Goal: Task Accomplishment & Management: Use online tool/utility

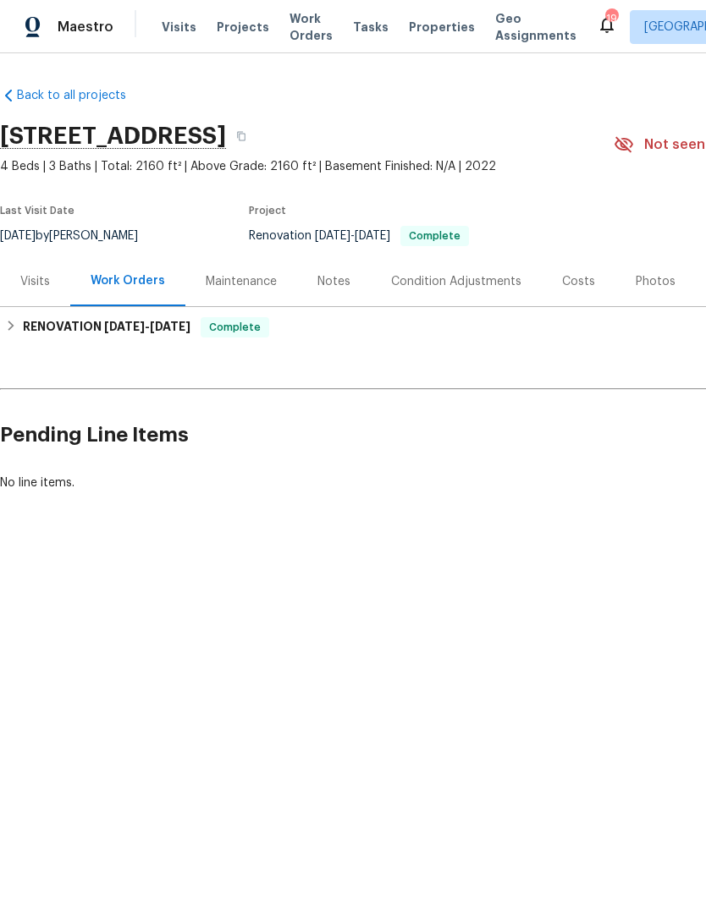
click at [643, 283] on div "Photos" at bounding box center [656, 281] width 40 height 17
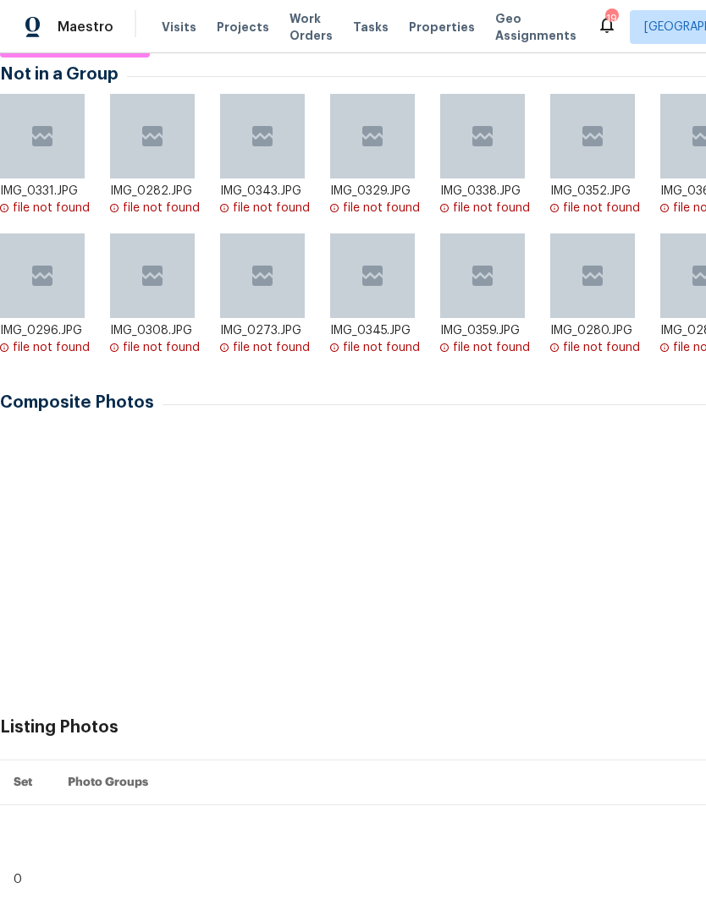
scroll to position [299, 0]
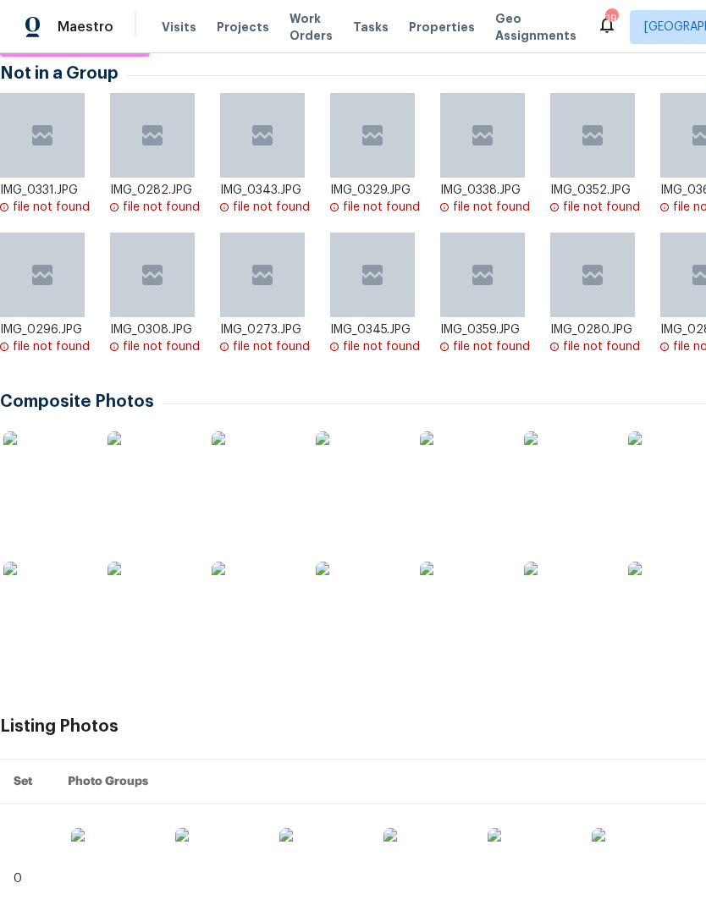
click at [31, 476] on img at bounding box center [45, 474] width 85 height 85
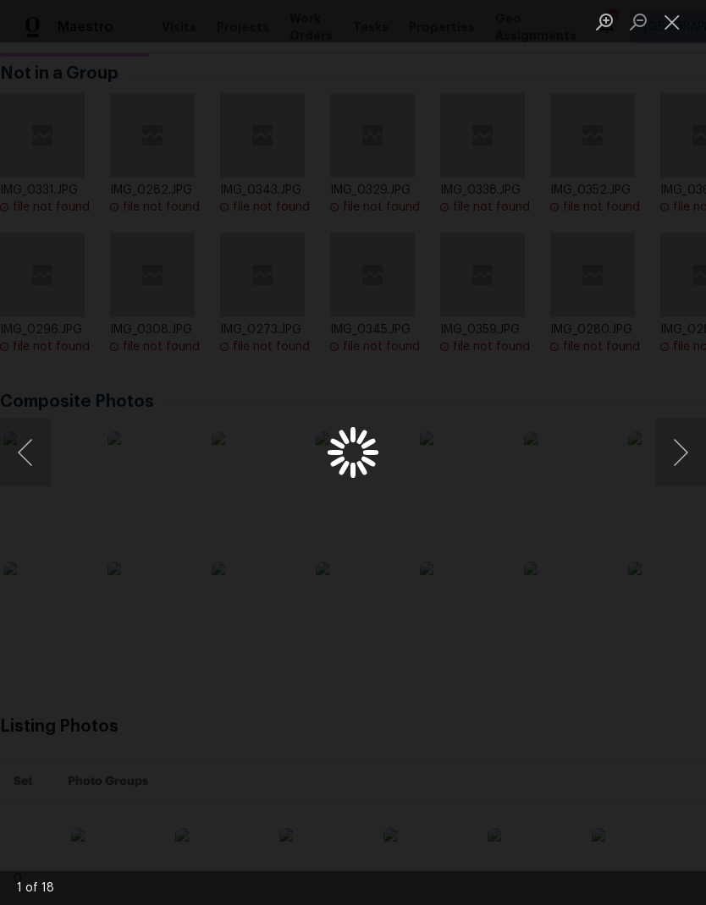
click at [687, 16] on button "Close lightbox" at bounding box center [672, 22] width 34 height 30
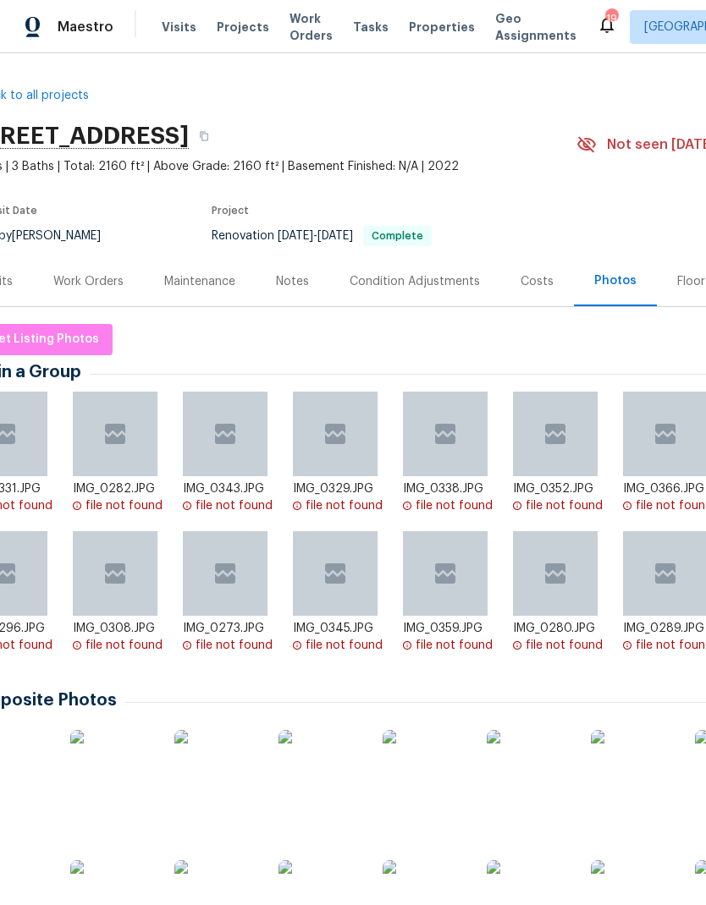
scroll to position [-4, 38]
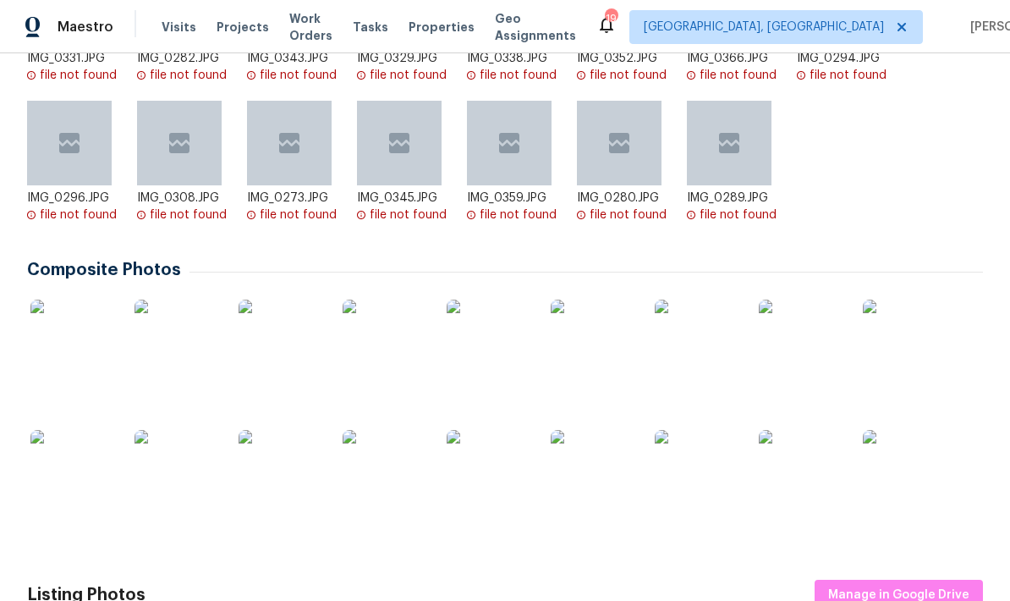
scroll to position [426, 0]
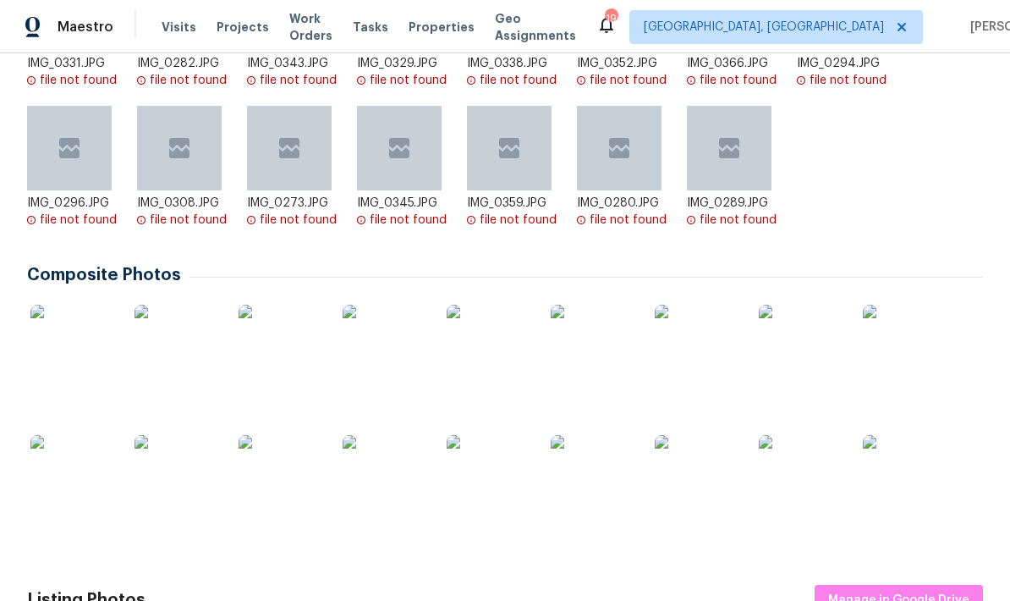
click at [69, 344] on img at bounding box center [72, 347] width 85 height 85
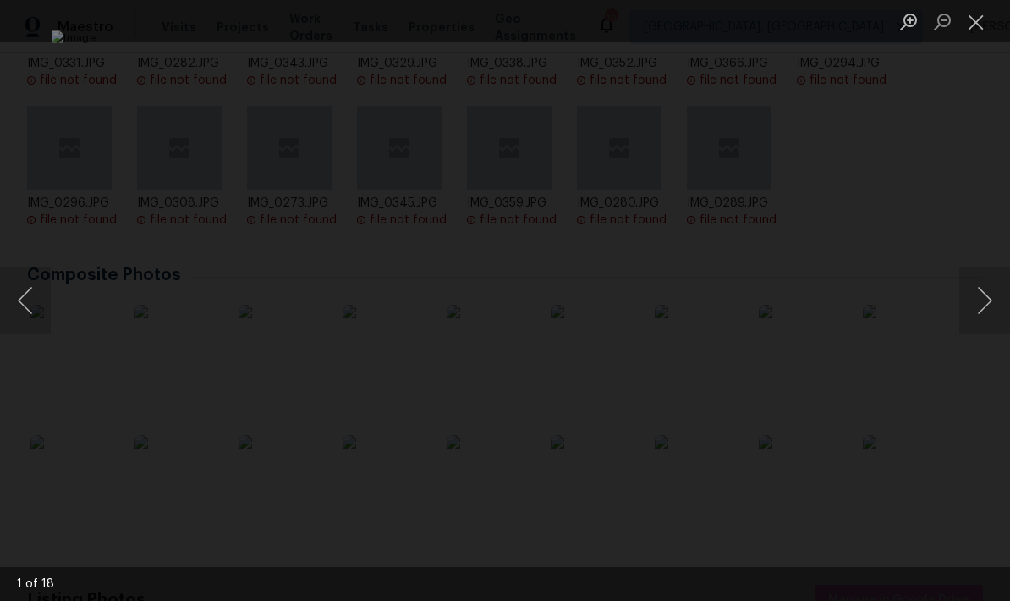
click at [705, 306] on div "Lightbox" at bounding box center [505, 300] width 1010 height 601
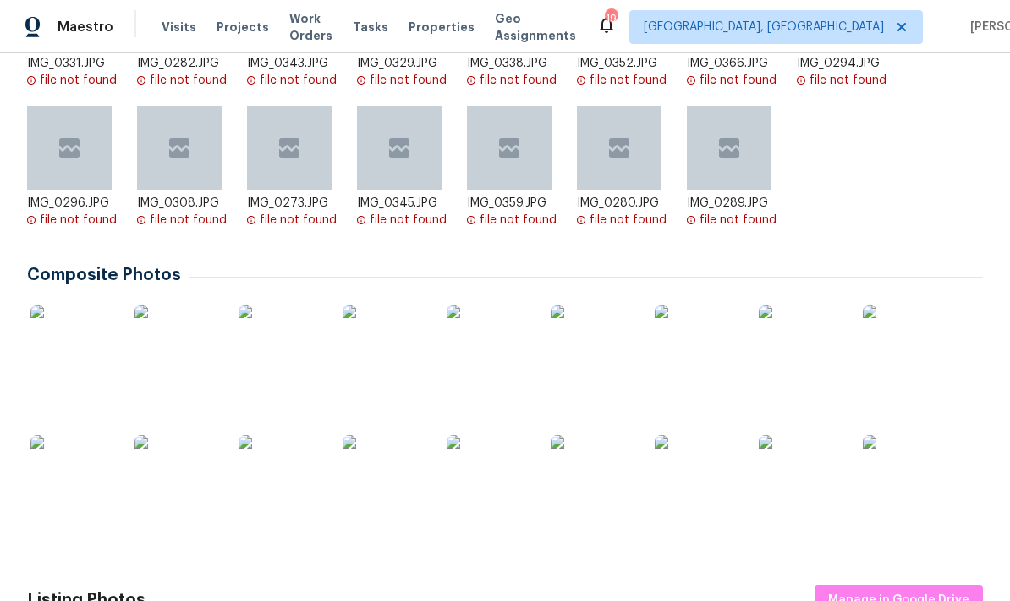
scroll to position [415, 0]
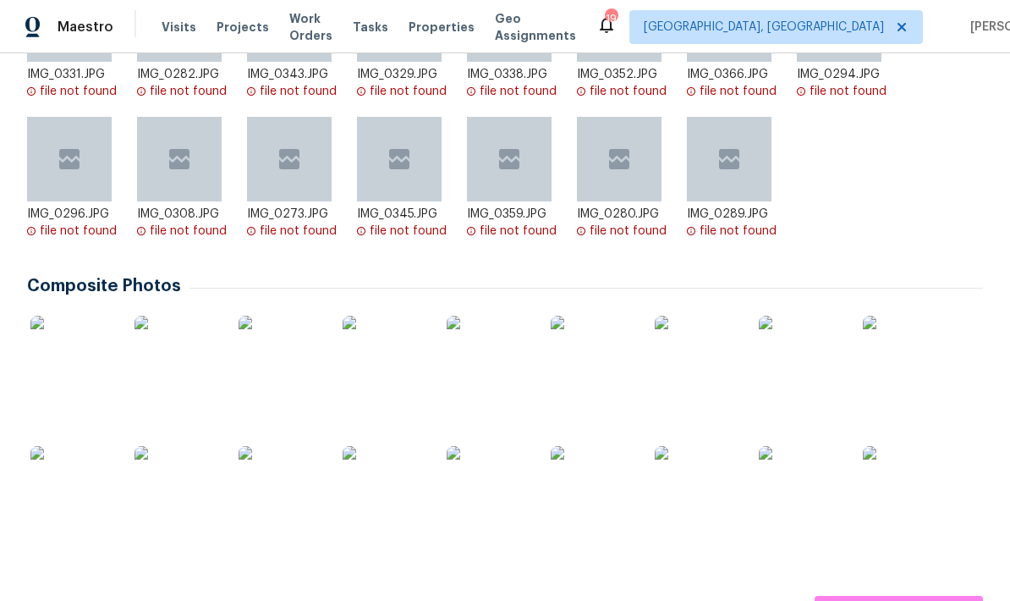
click at [77, 333] on img at bounding box center [72, 358] width 85 height 85
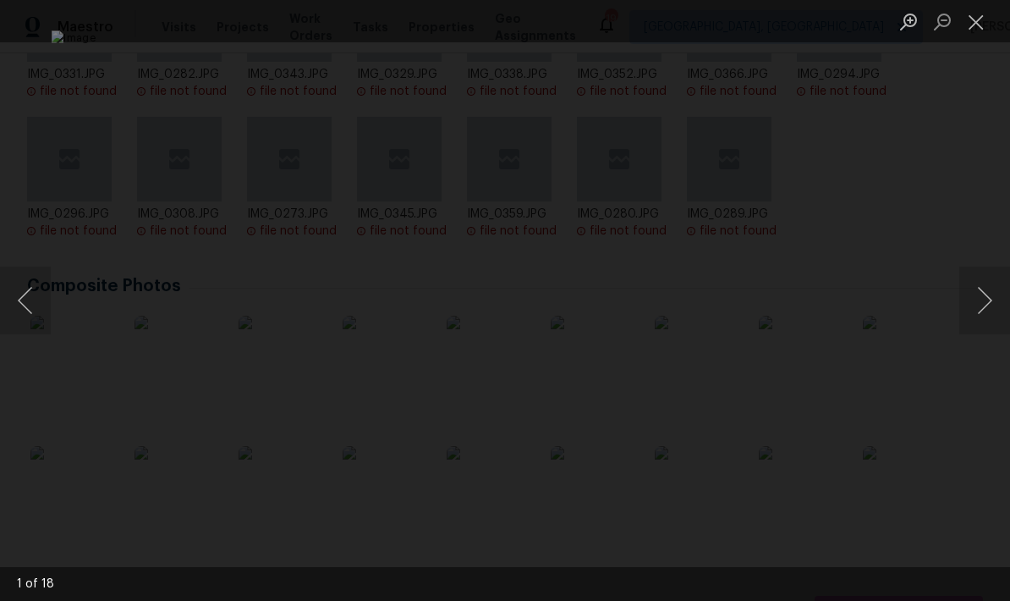
click at [705, 304] on button "Next image" at bounding box center [985, 301] width 51 height 68
click at [705, 300] on button "Next image" at bounding box center [985, 301] width 51 height 68
click at [705, 305] on button "Next image" at bounding box center [985, 301] width 51 height 68
click at [705, 302] on div "Lightbox" at bounding box center [505, 300] width 1010 height 601
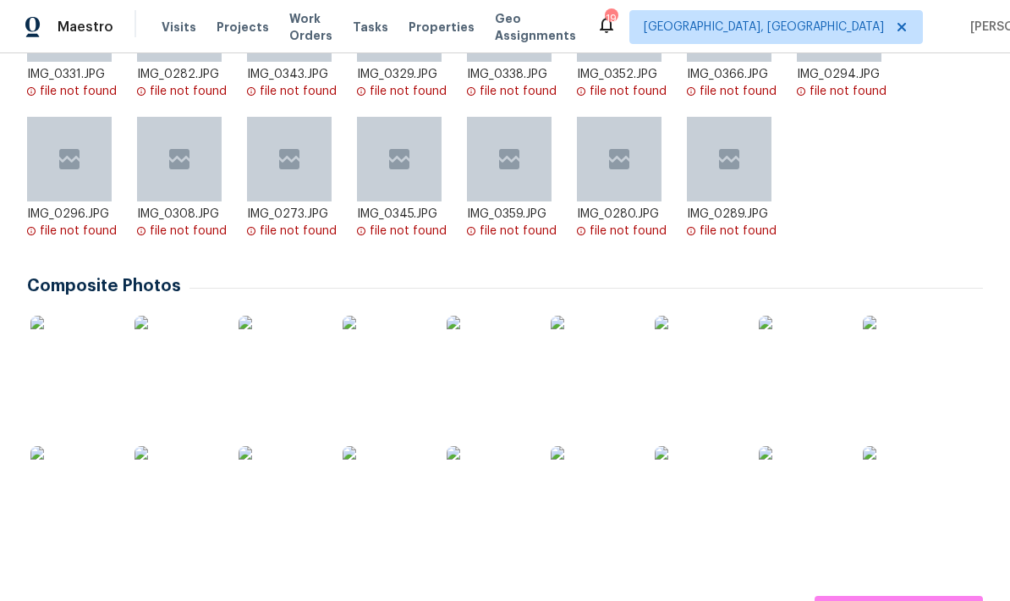
click at [74, 386] on img at bounding box center [72, 358] width 85 height 85
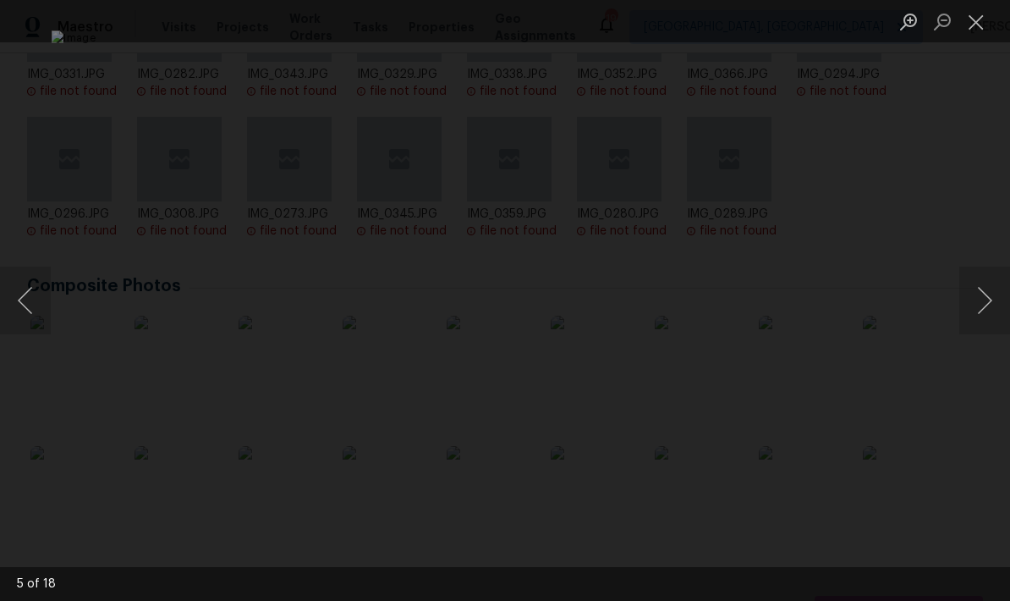
click at [705, 302] on button "Next image" at bounding box center [985, 301] width 51 height 68
click at [24, 310] on button "Previous image" at bounding box center [25, 301] width 51 height 68
click at [705, 297] on button "Next image" at bounding box center [985, 301] width 51 height 68
click at [705, 290] on button "Next image" at bounding box center [985, 301] width 51 height 68
click at [705, 298] on button "Next image" at bounding box center [985, 301] width 51 height 68
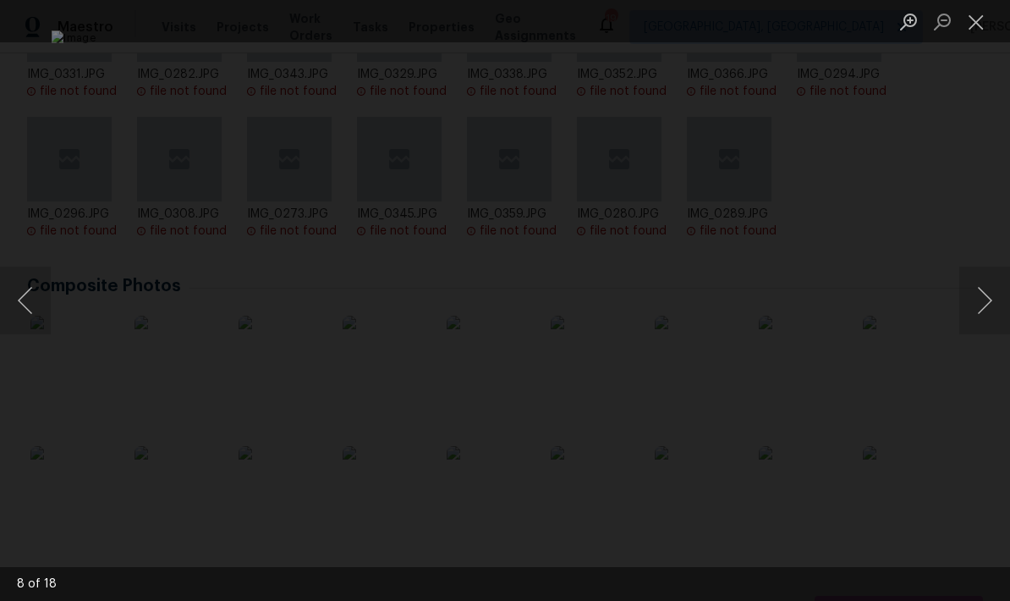
click at [705, 294] on button "Next image" at bounding box center [985, 301] width 51 height 68
click at [705, 296] on button "Next image" at bounding box center [985, 301] width 51 height 68
click at [705, 294] on button "Next image" at bounding box center [985, 301] width 51 height 68
click at [705, 293] on button "Next image" at bounding box center [985, 301] width 51 height 68
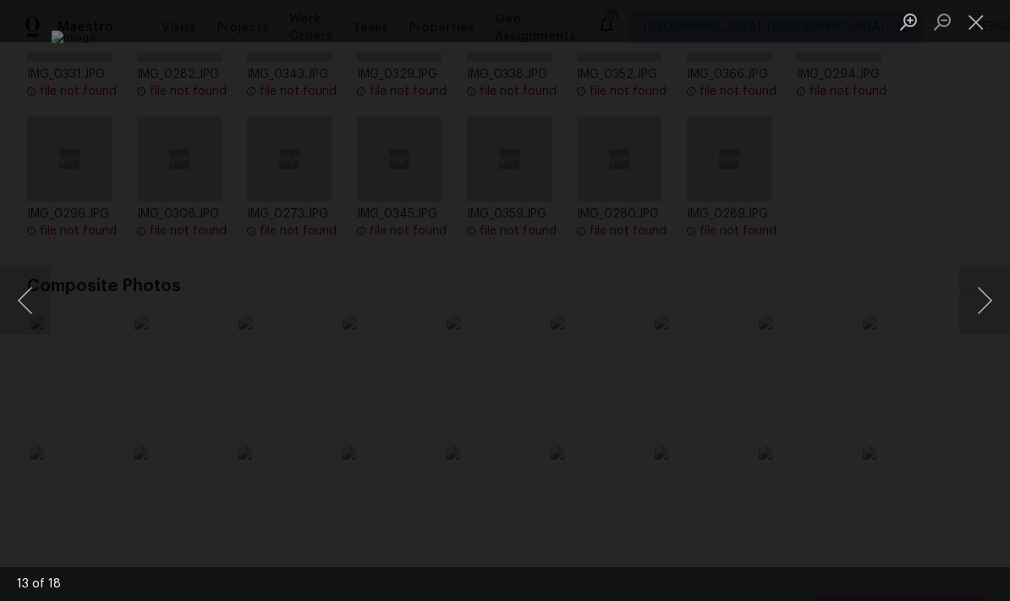
click at [705, 294] on button "Next image" at bounding box center [985, 301] width 51 height 68
click at [705, 295] on button "Next image" at bounding box center [985, 301] width 51 height 68
click at [705, 306] on button "Next image" at bounding box center [985, 301] width 51 height 68
click at [705, 303] on button "Next image" at bounding box center [985, 301] width 51 height 68
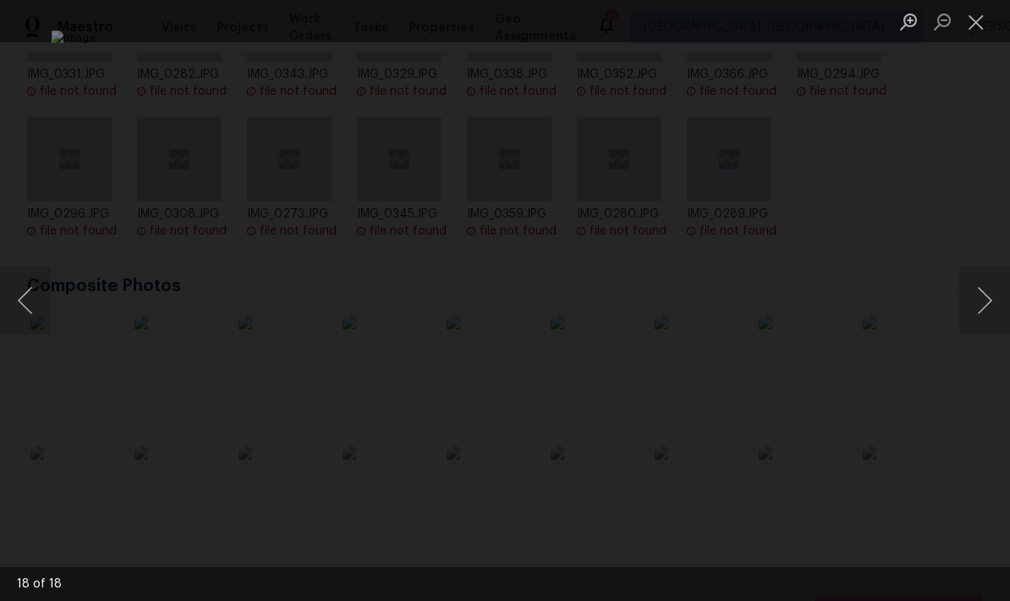
click at [705, 305] on div "Lightbox" at bounding box center [505, 300] width 1010 height 601
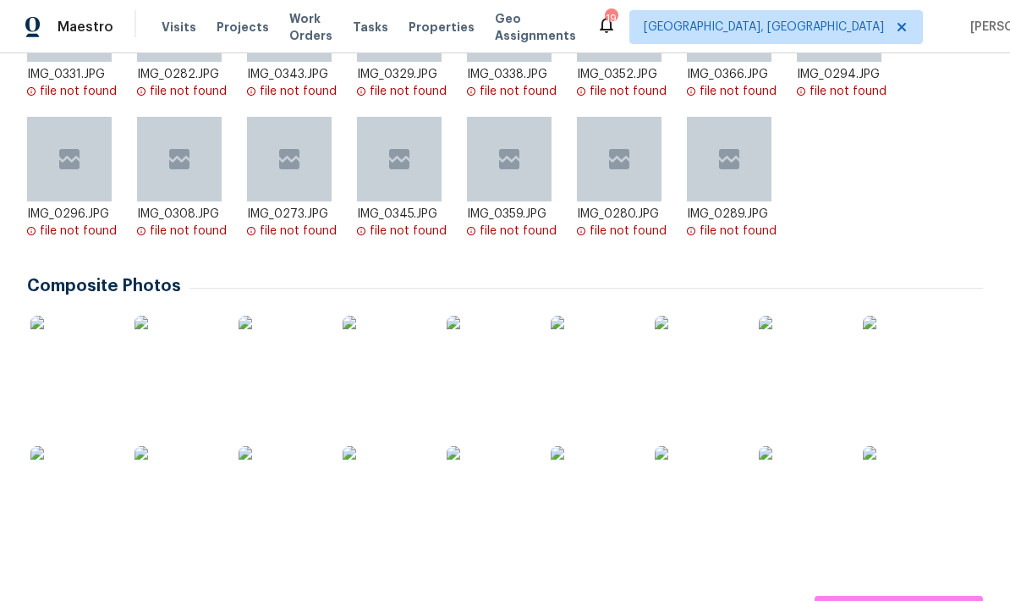
click at [614, 31] on icon at bounding box center [607, 25] width 14 height 17
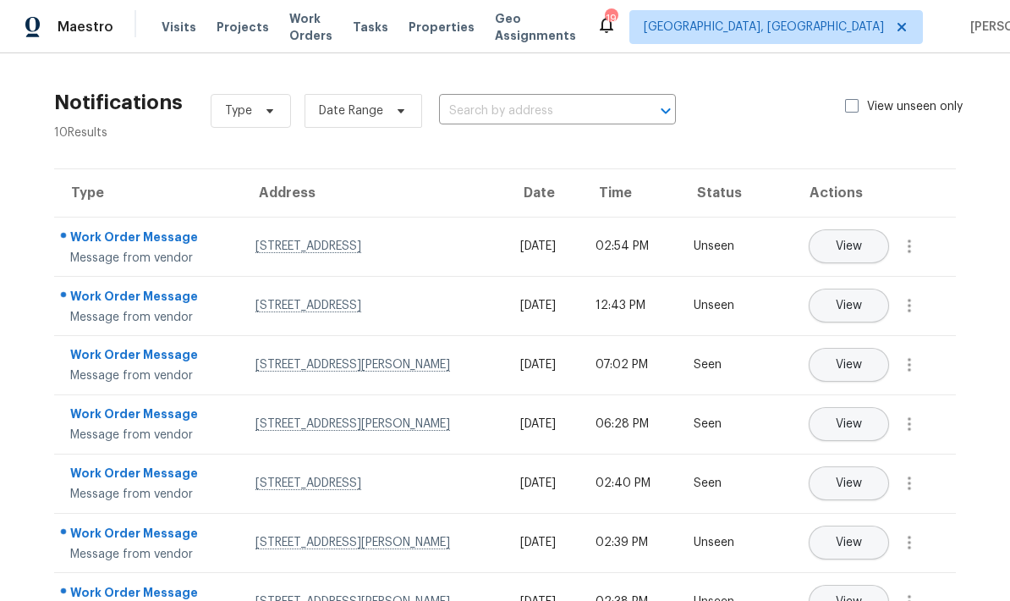
click at [705, 99] on span at bounding box center [852, 106] width 14 height 14
click at [705, 99] on input "View unseen only" at bounding box center [850, 103] width 11 height 11
checkbox input "true"
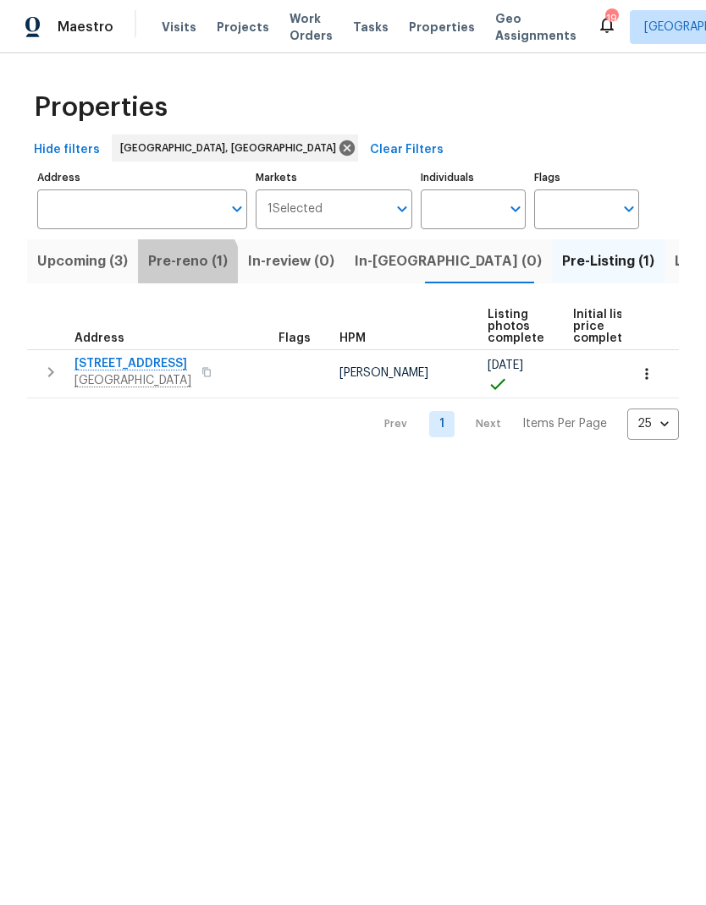
click at [172, 275] on button "Pre-reno (1)" at bounding box center [188, 261] width 100 height 44
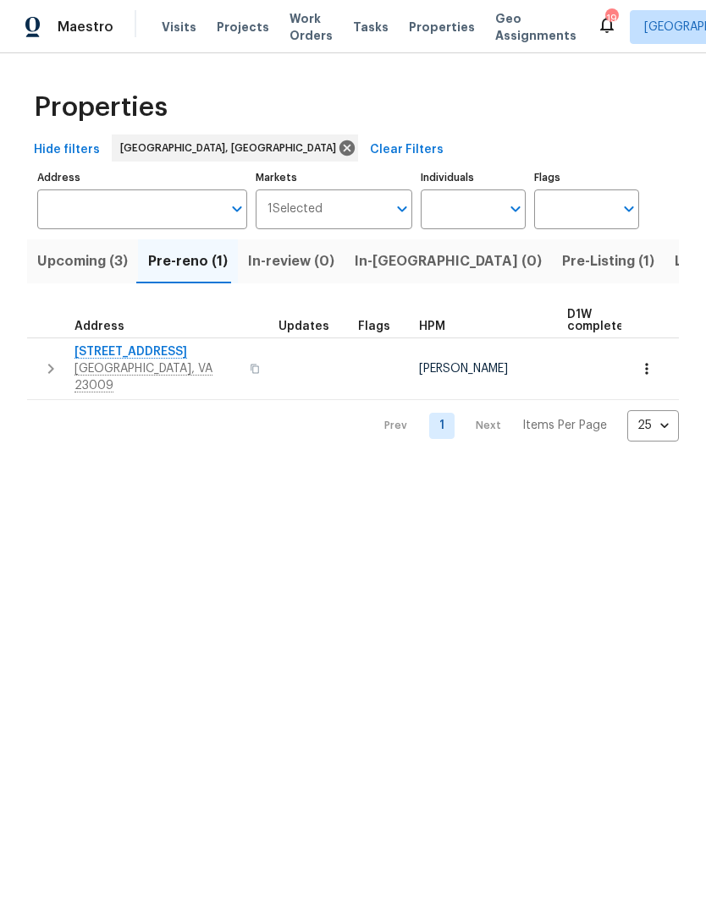
click at [74, 271] on span "Upcoming (3)" at bounding box center [82, 262] width 91 height 24
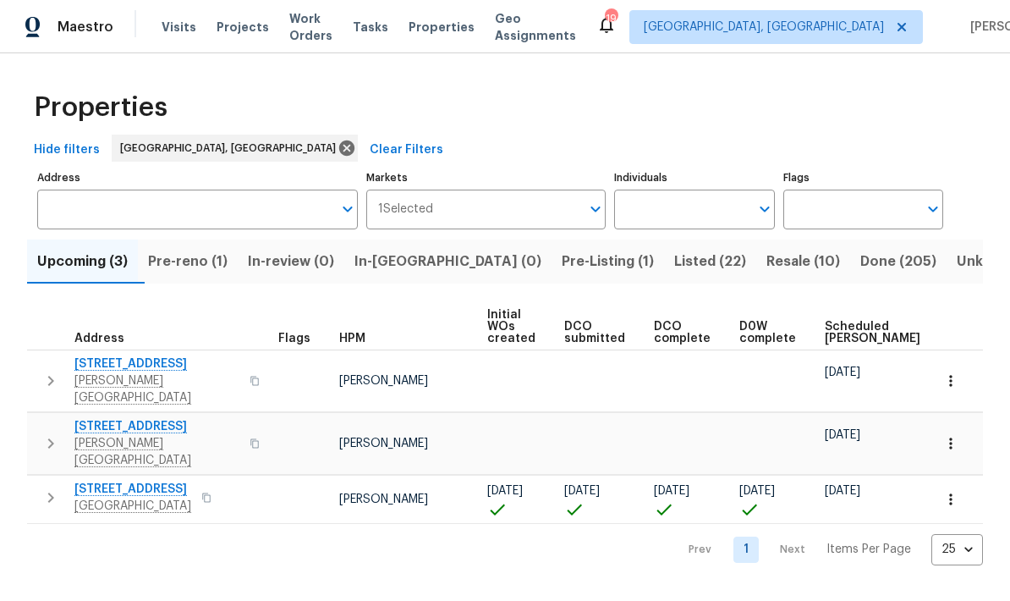
click at [94, 418] on span "[STREET_ADDRESS]" at bounding box center [156, 426] width 165 height 17
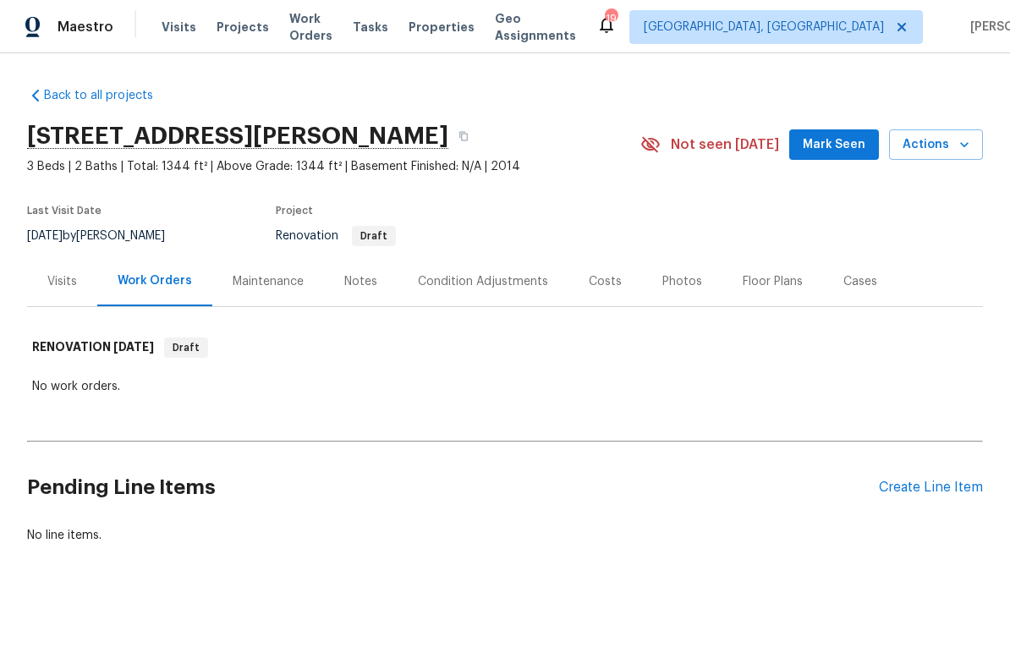
click at [606, 283] on div "Costs" at bounding box center [605, 281] width 33 height 17
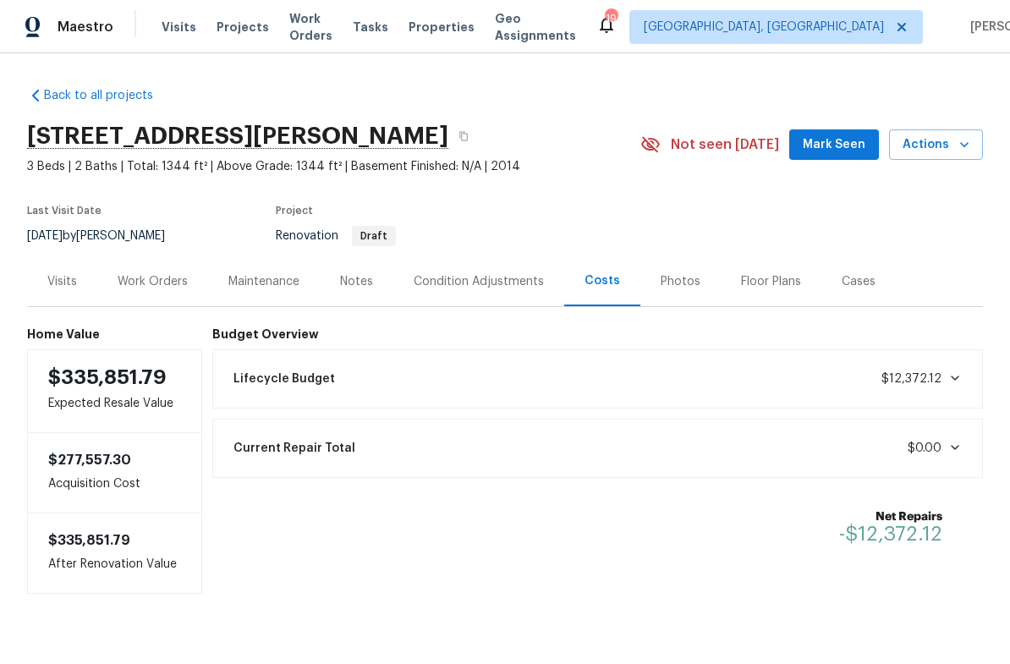
click at [491, 288] on div "Condition Adjustments" at bounding box center [479, 281] width 130 height 17
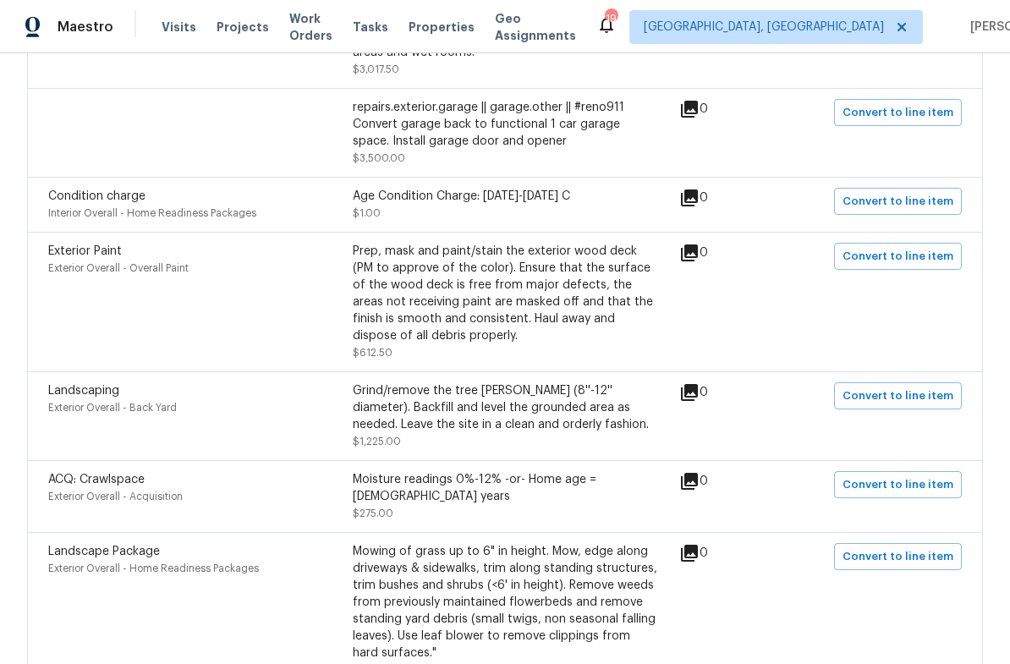
scroll to position [448, 0]
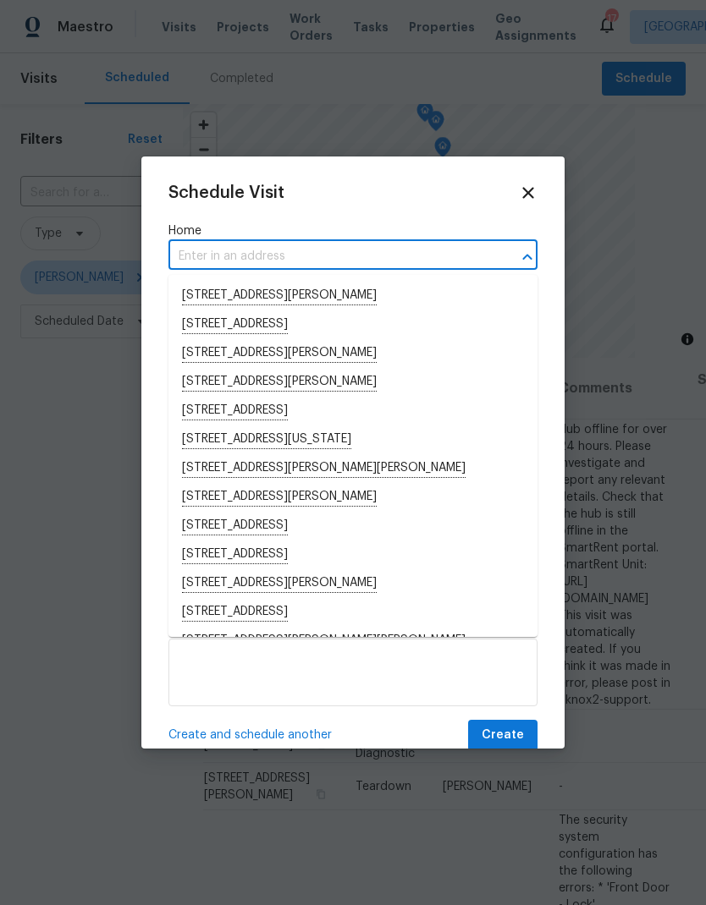
scroll to position [0, 173]
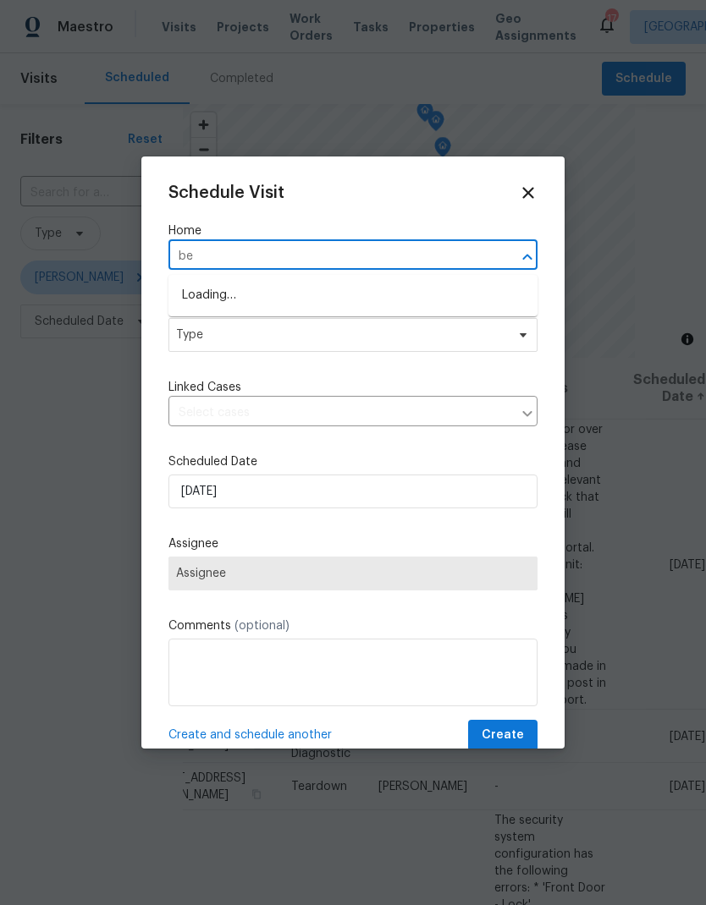
type input "bed"
click at [197, 328] on li "[STREET_ADDRESS]" at bounding box center [352, 325] width 369 height 29
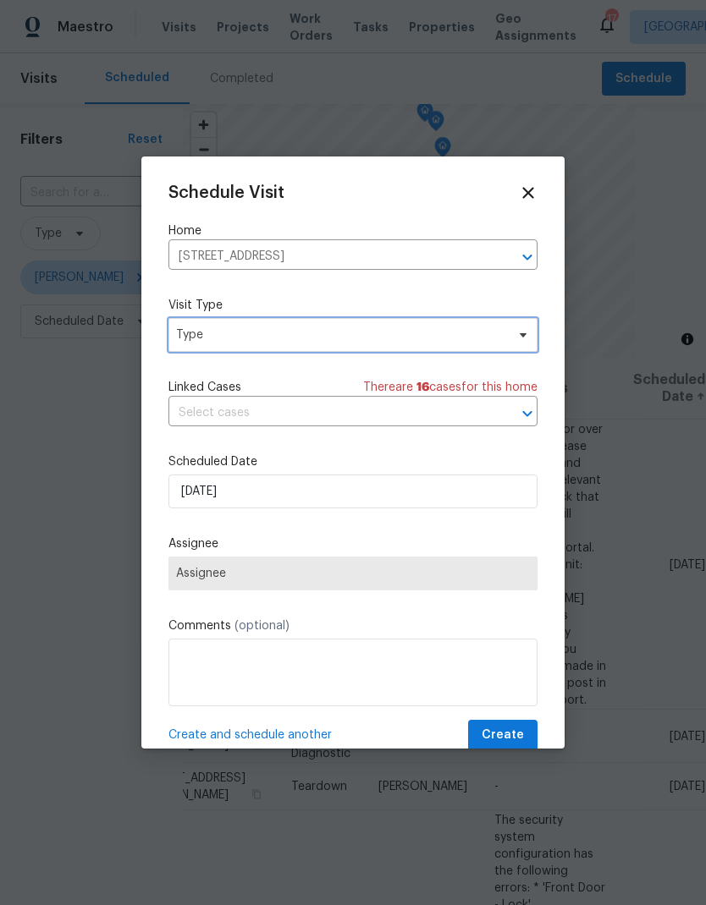
click at [196, 338] on span "Type" at bounding box center [340, 335] width 329 height 17
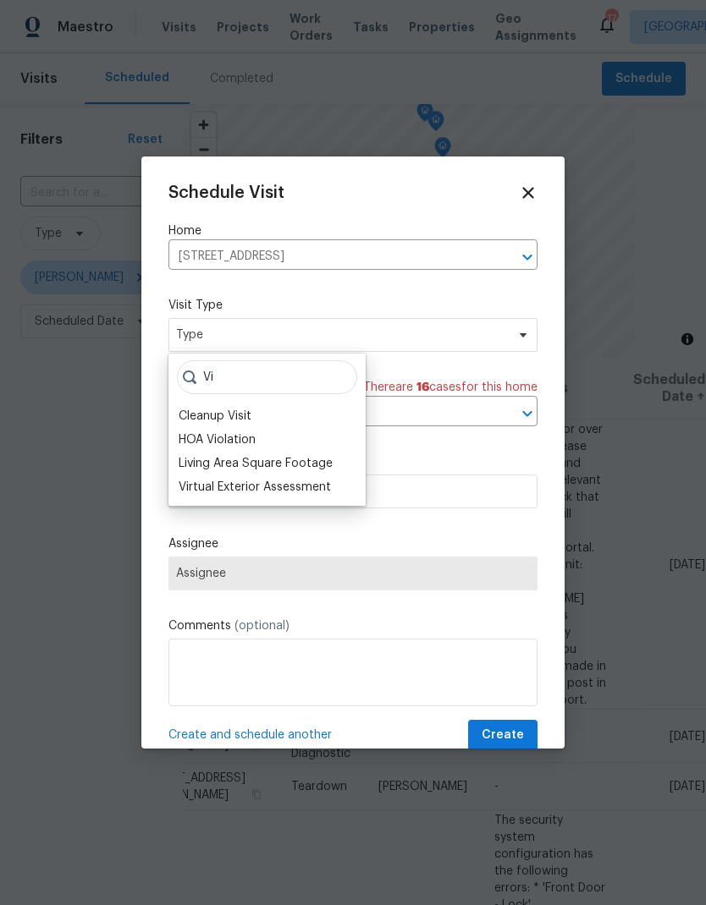
type input "V"
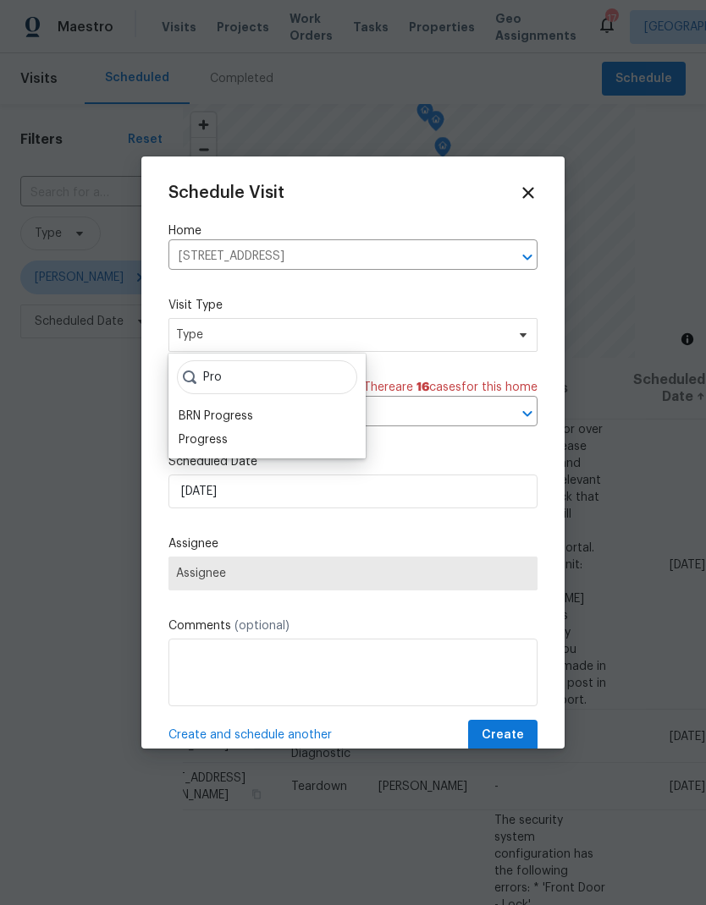
type input "Pro"
click at [192, 443] on div "Progress" at bounding box center [203, 440] width 49 height 17
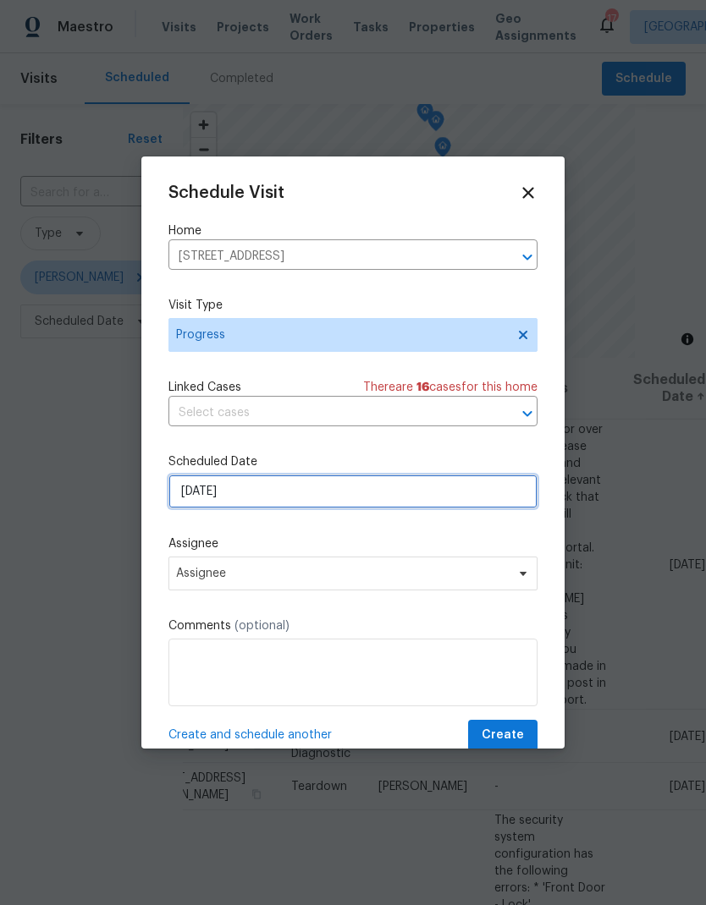
click at [196, 494] on input "[DATE]" at bounding box center [352, 492] width 369 height 34
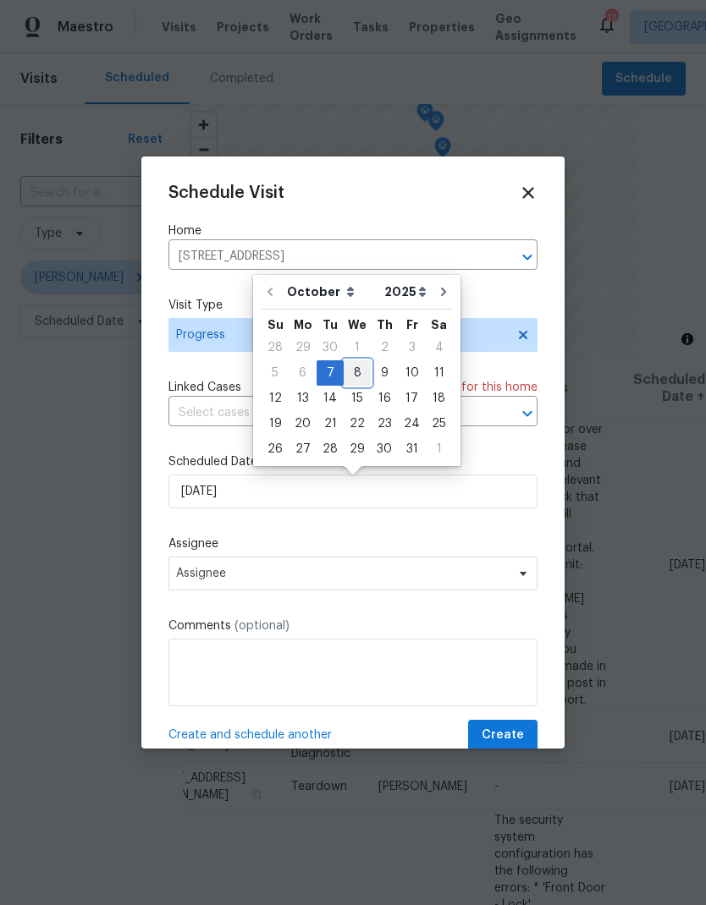
click at [362, 377] on div "8" at bounding box center [357, 373] width 27 height 24
type input "[DATE]"
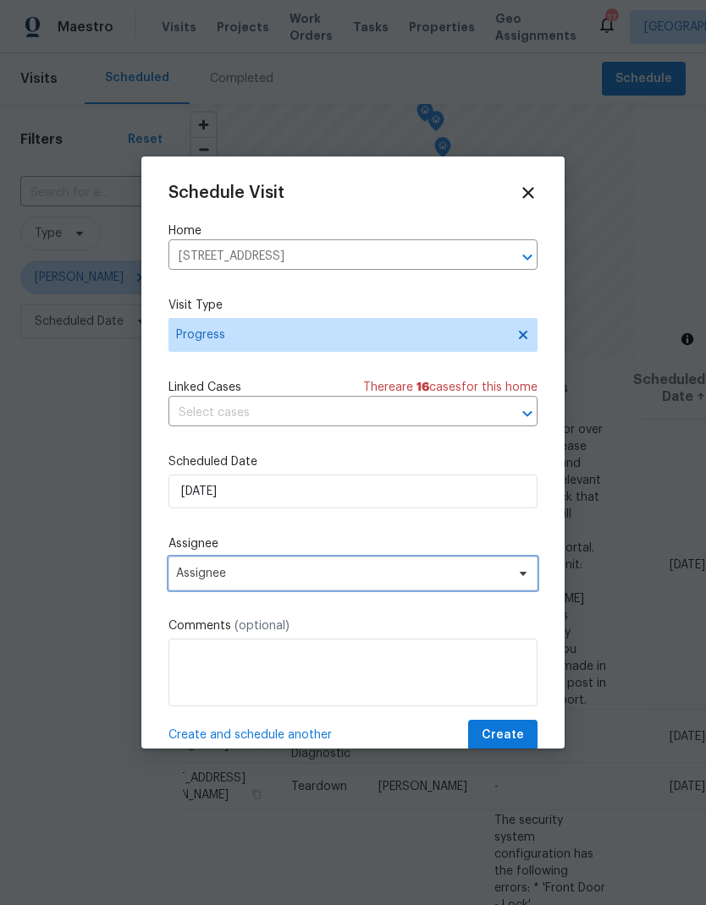
click at [211, 588] on span "Assignee" at bounding box center [352, 574] width 369 height 34
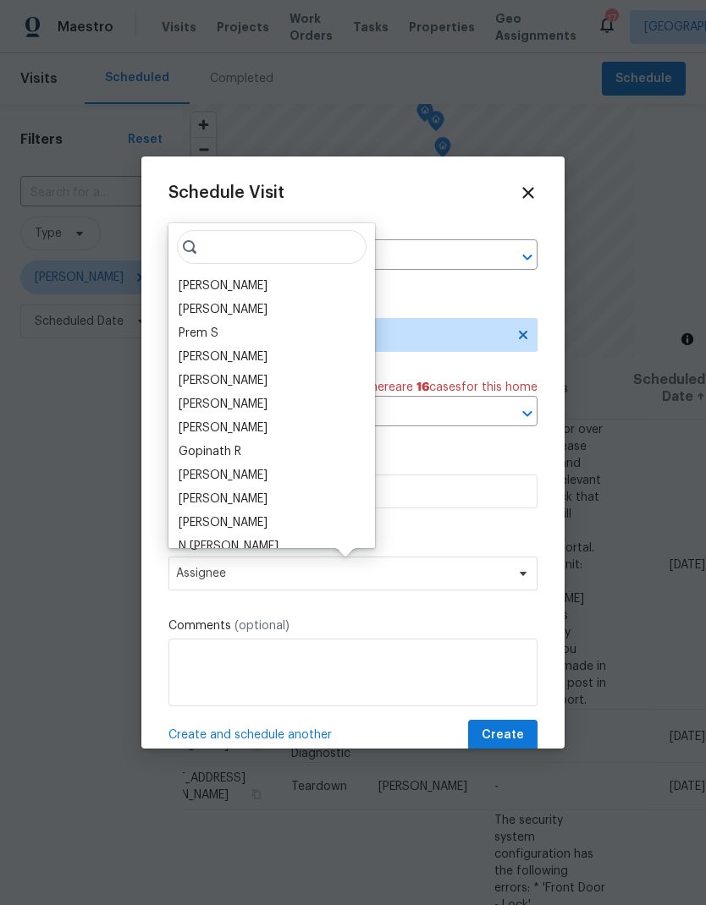
click at [212, 285] on div "[PERSON_NAME]" at bounding box center [223, 286] width 89 height 17
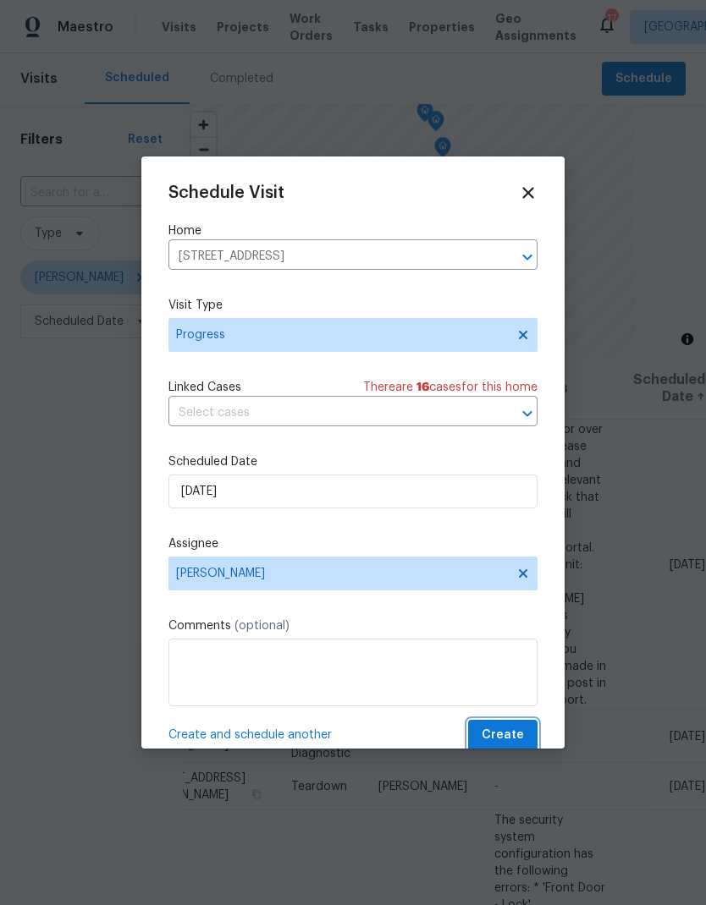
click at [529, 735] on button "Create" at bounding box center [502, 735] width 69 height 31
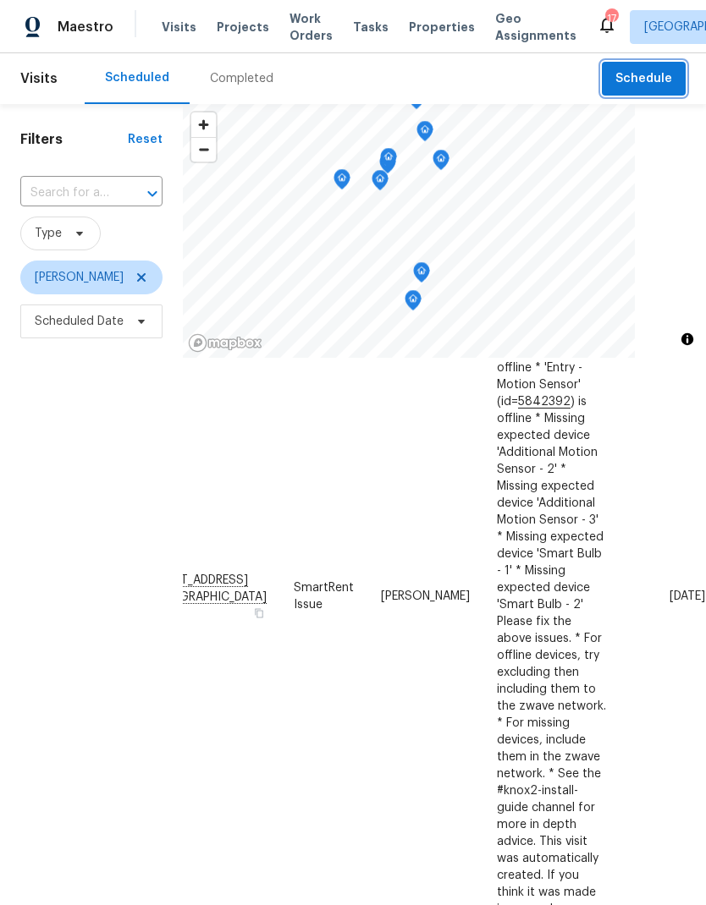
scroll to position [181, 173]
